Goal: Check status: Check status

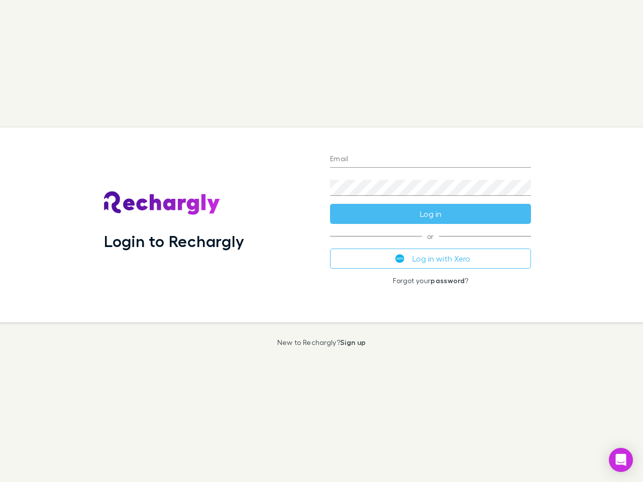
click at [321, 241] on div "Login to Rechargly" at bounding box center [209, 225] width 226 height 195
click at [430, 160] on input "Email" at bounding box center [430, 160] width 201 height 16
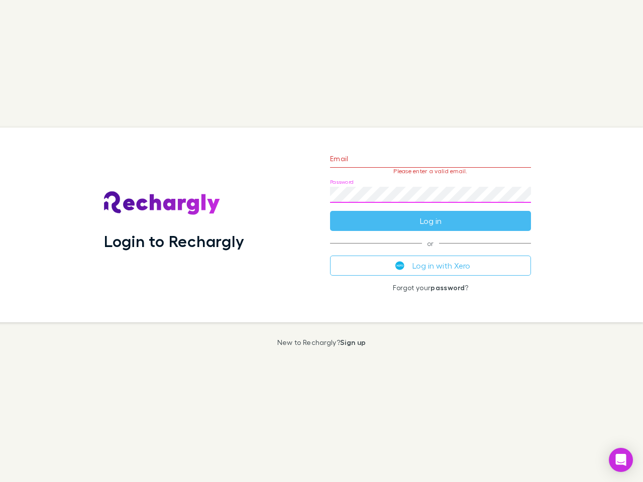
click at [430, 214] on form "Email Please enter a valid email. Password Log in" at bounding box center [430, 187] width 201 height 87
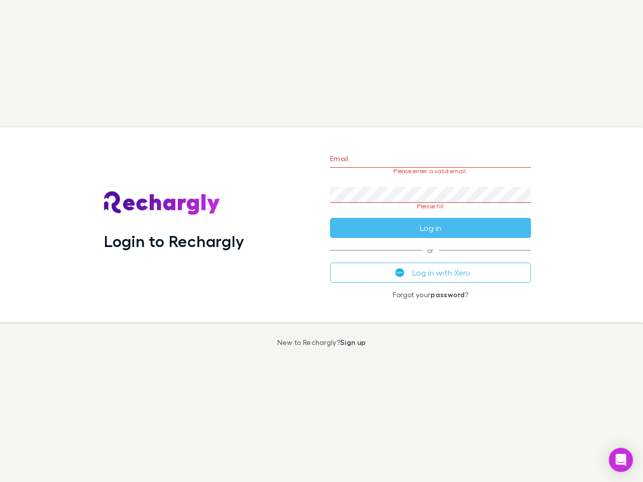
click at [430, 259] on div "Email Please enter a valid email. Password Please fill Log in or Log in with Xe…" at bounding box center [430, 225] width 217 height 195
click at [621, 460] on icon "Open Intercom Messenger" at bounding box center [621, 460] width 11 height 12
